Goal: Check status: Check status

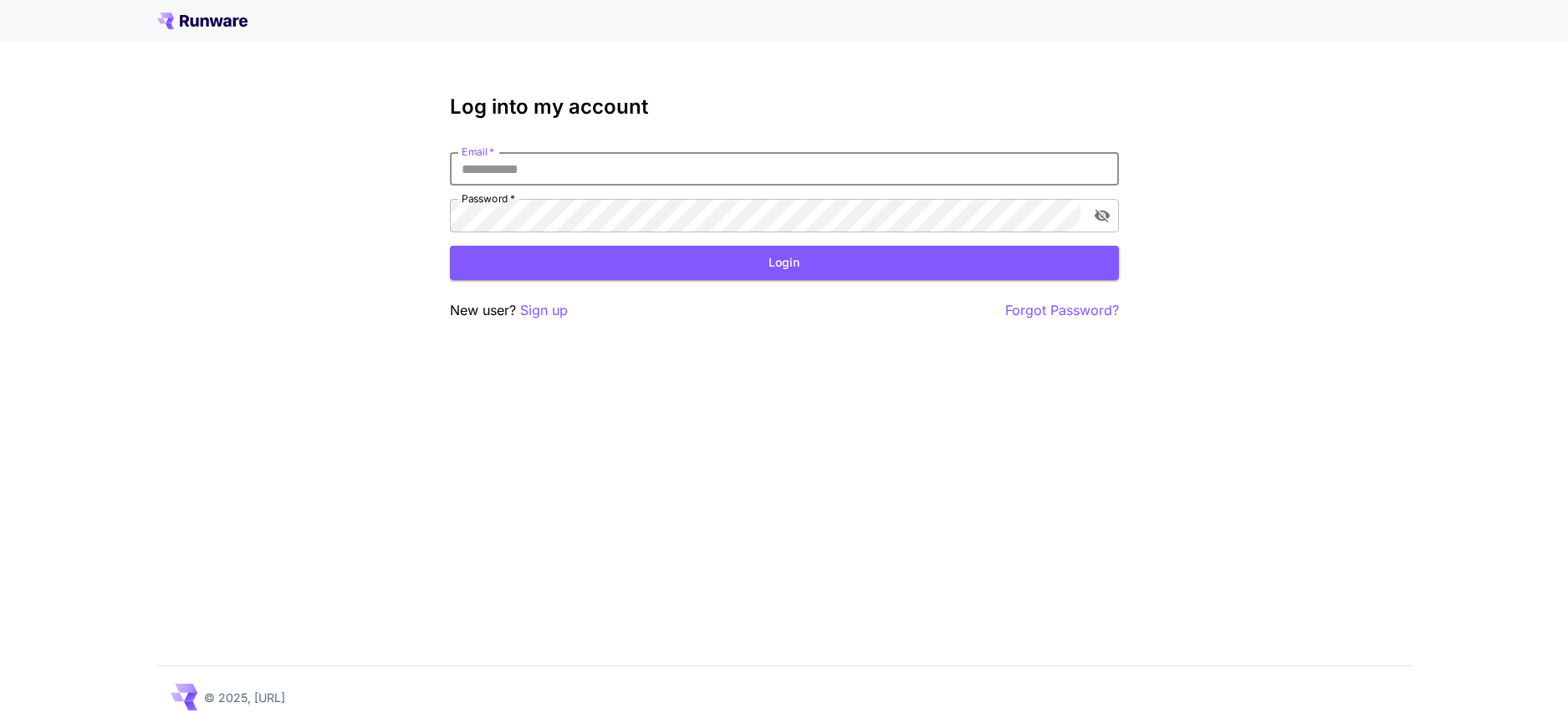
type input "**********"
click at [620, 258] on button "Login" at bounding box center [784, 262] width 669 height 34
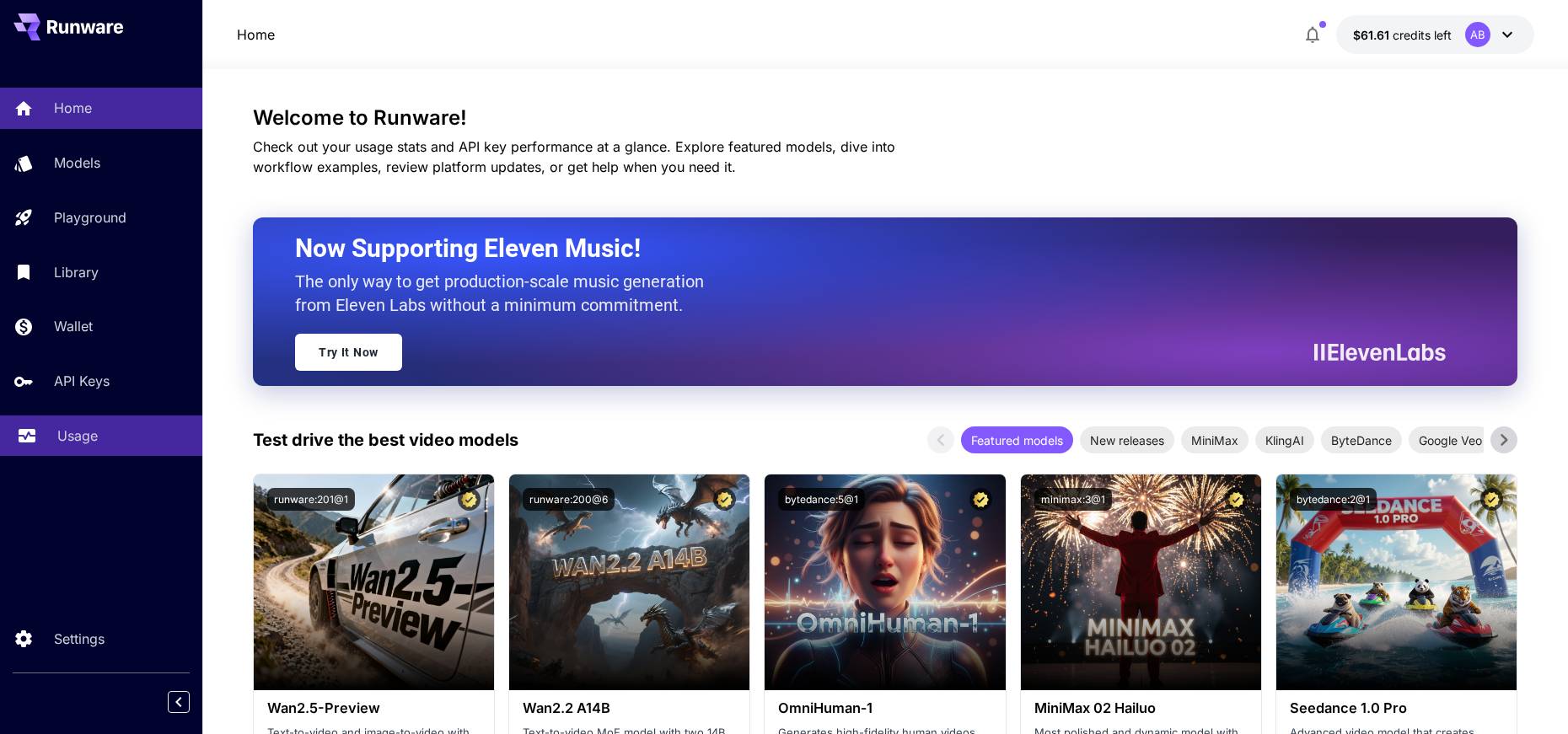
click at [76, 416] on link "Usage" at bounding box center [101, 436] width 203 height 42
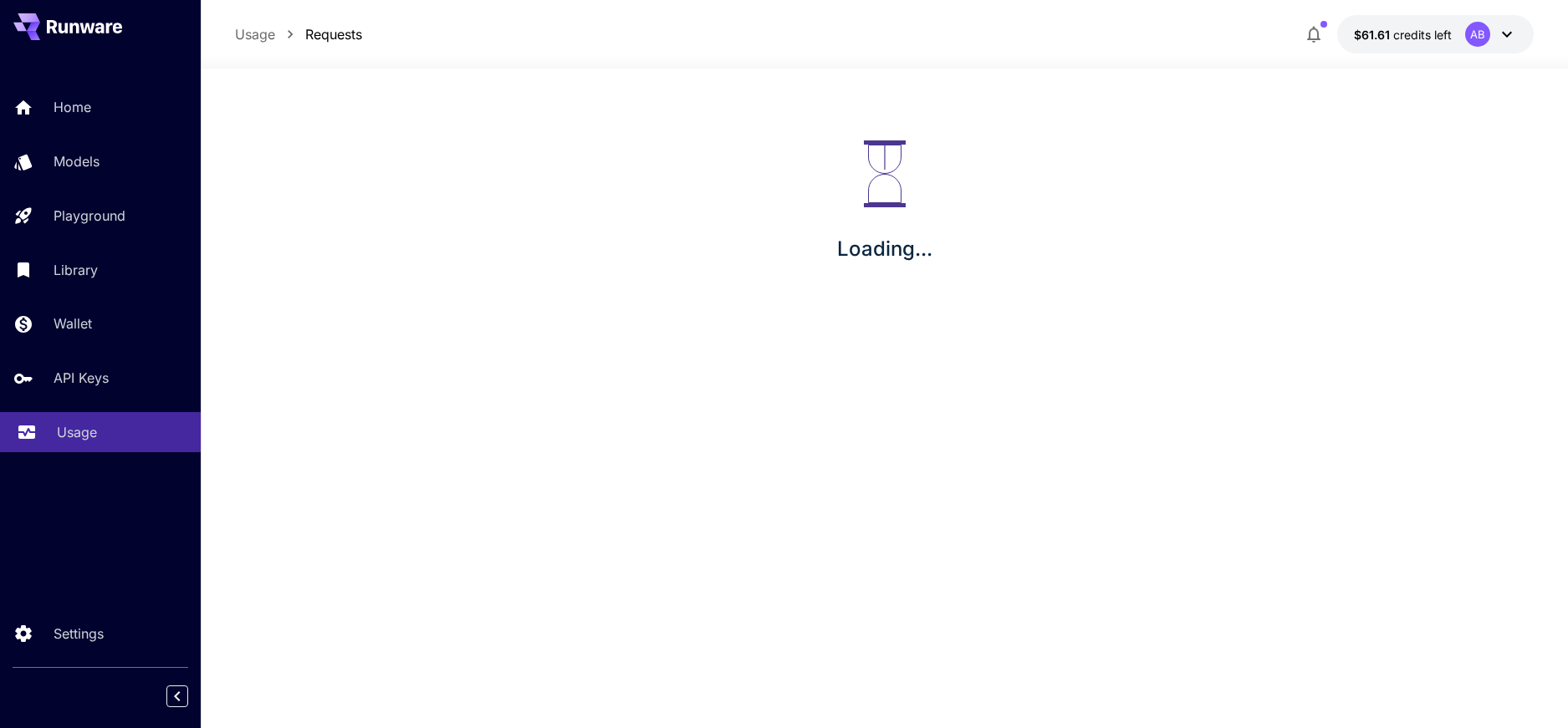
click at [65, 430] on p "Usage" at bounding box center [77, 432] width 40 height 20
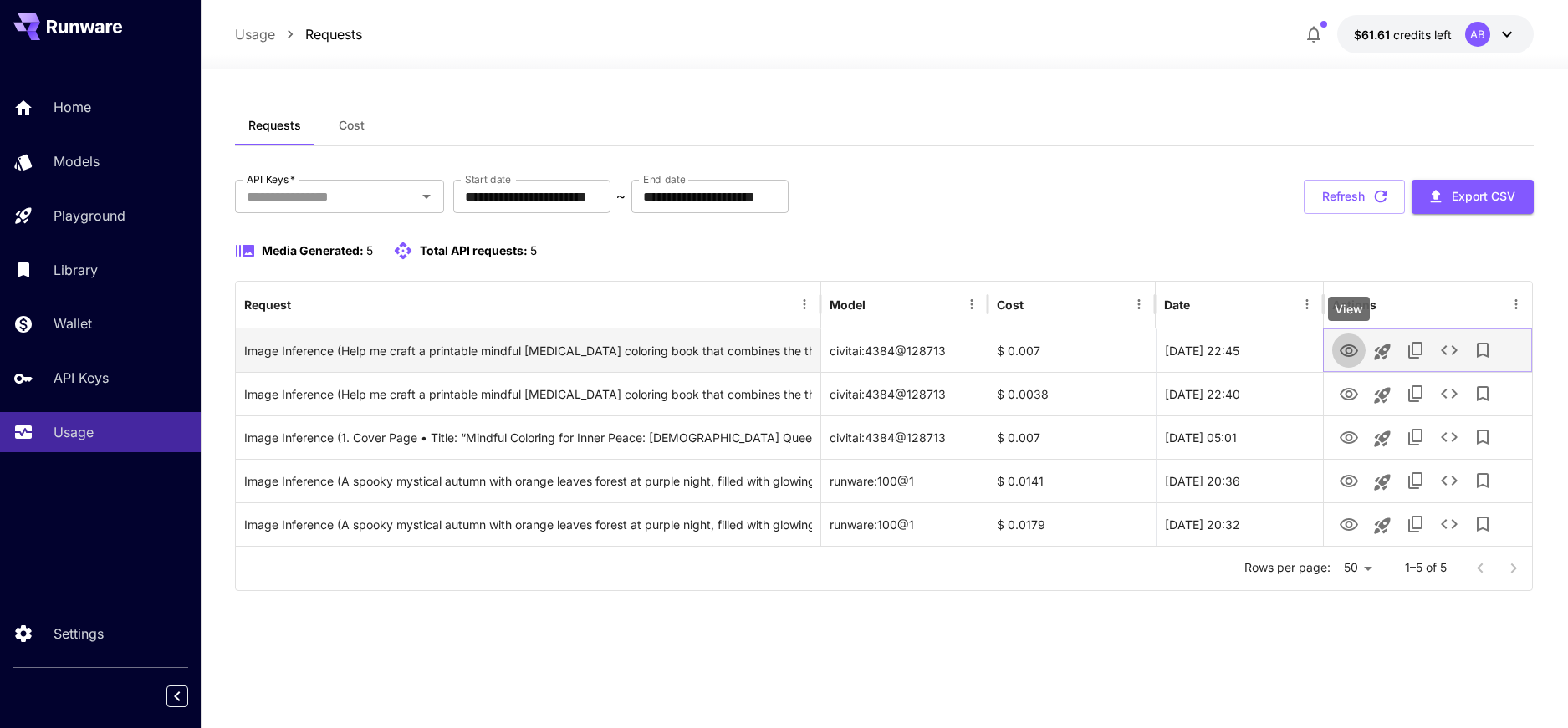
click at [1355, 346] on icon "View" at bounding box center [1349, 351] width 20 height 20
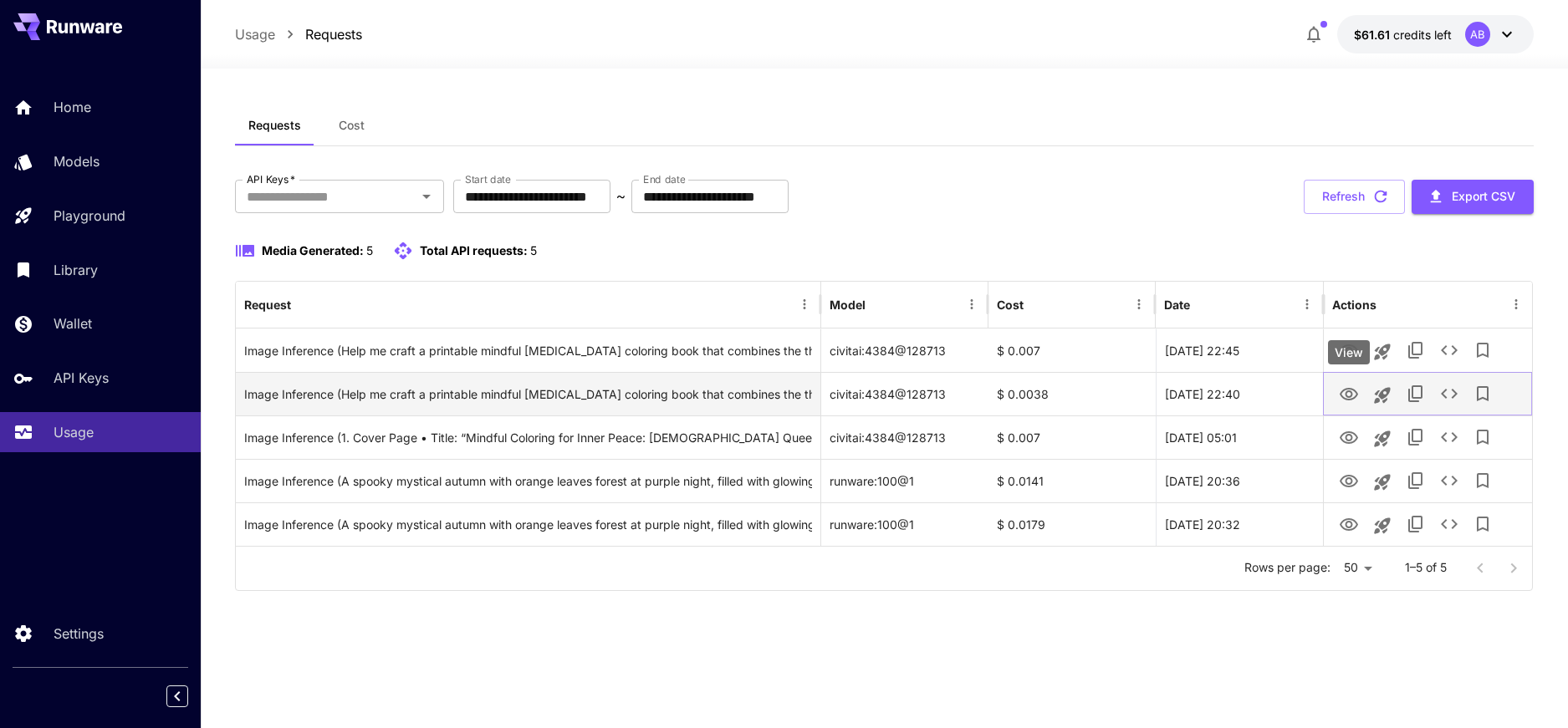
click at [1343, 401] on icon "View" at bounding box center [1349, 394] width 20 height 20
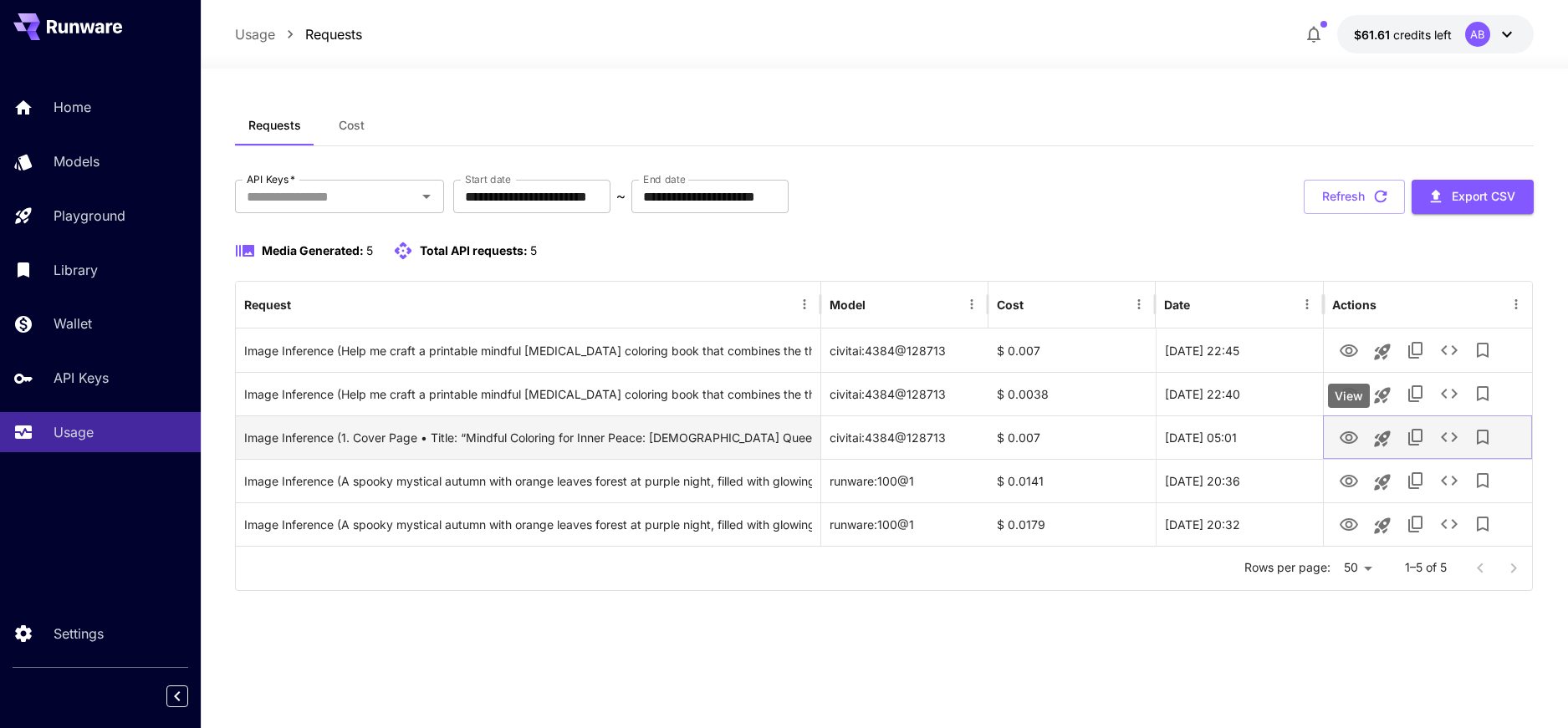
click at [1346, 435] on icon "View" at bounding box center [1349, 438] width 18 height 12
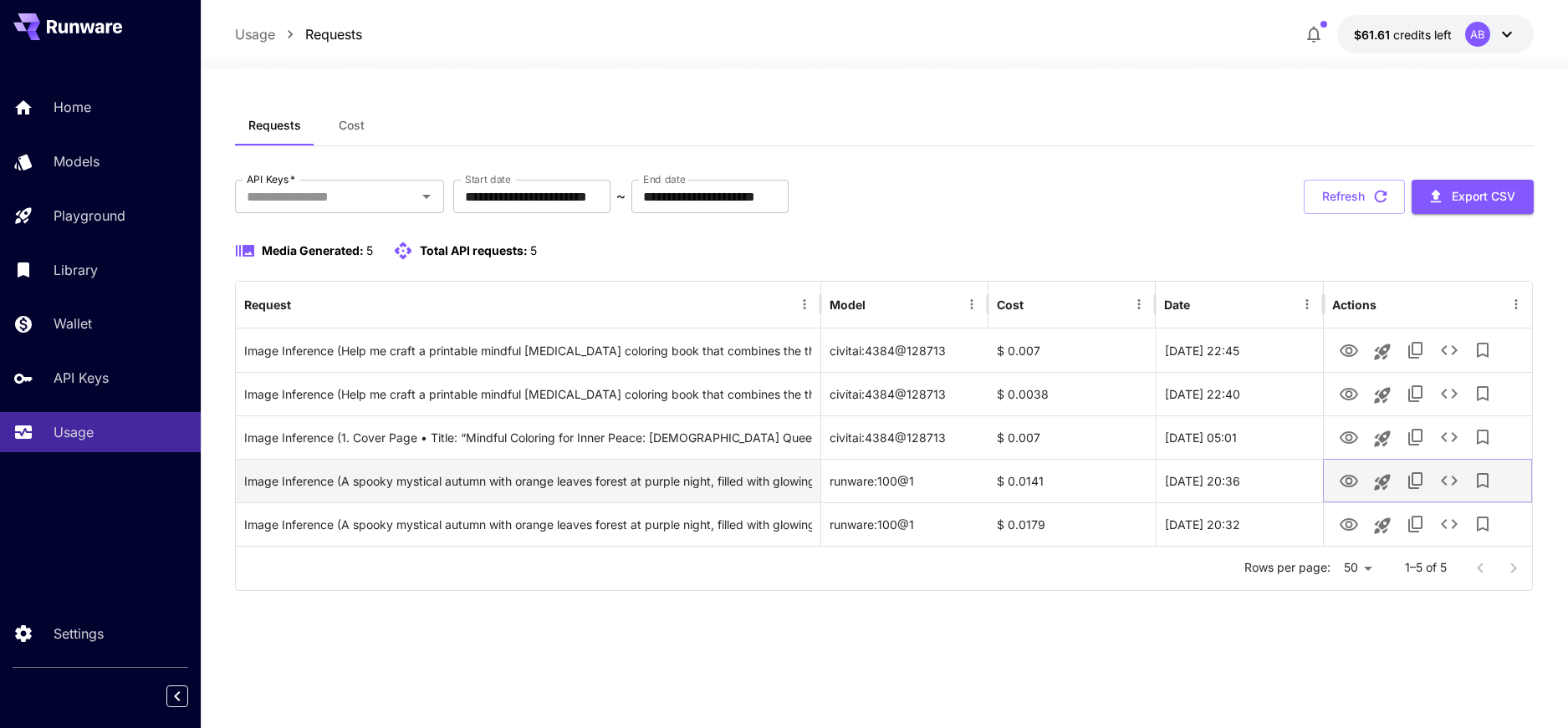
click at [1351, 480] on icon "View" at bounding box center [1349, 481] width 18 height 12
